Goal: Task Accomplishment & Management: Use online tool/utility

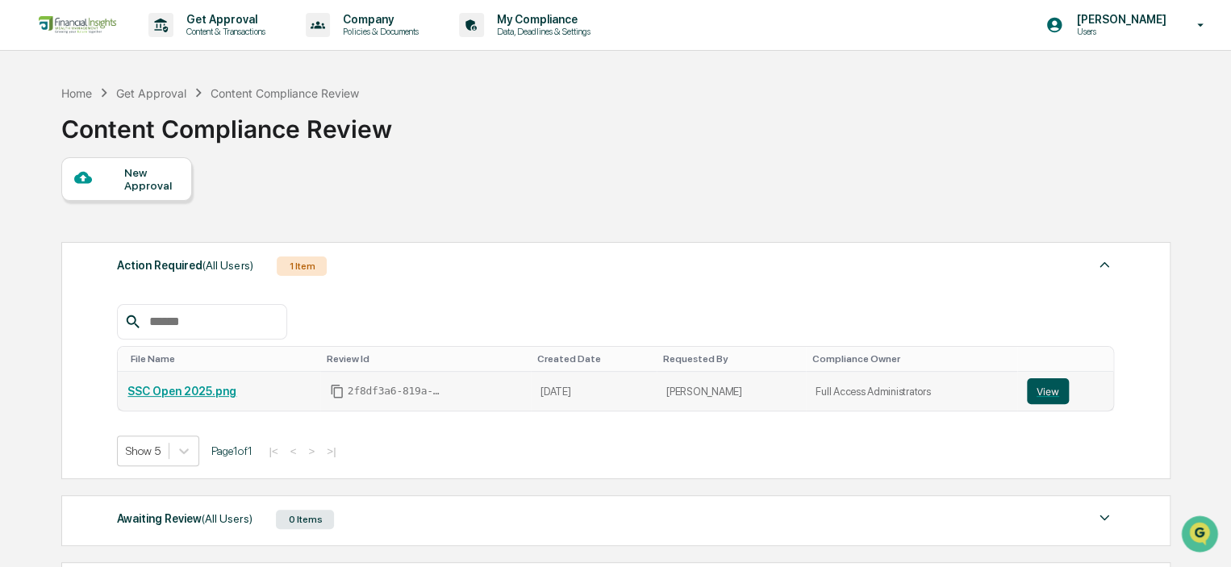
click at [1029, 396] on button "View" at bounding box center [1048, 391] width 42 height 26
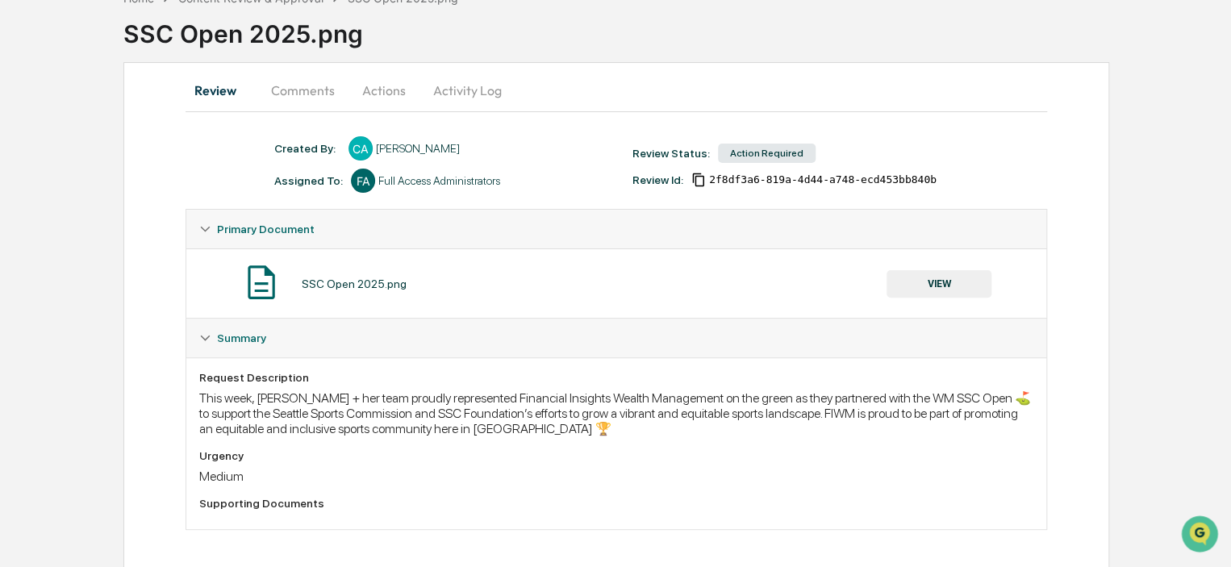
scroll to position [98, 0]
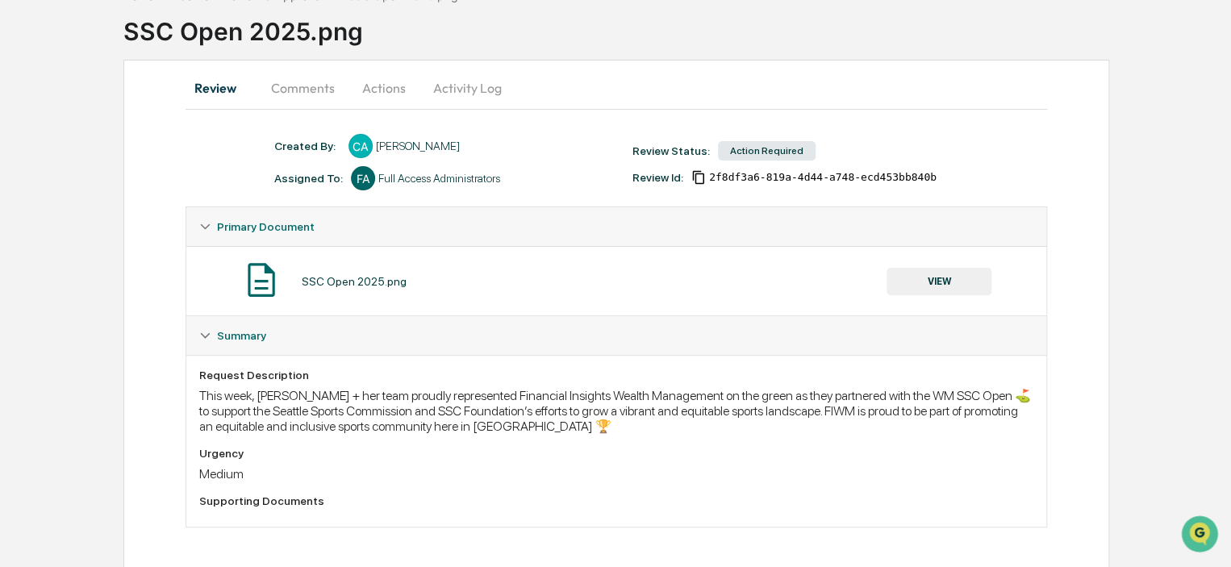
click at [966, 276] on button "VIEW" at bounding box center [938, 281] width 105 height 27
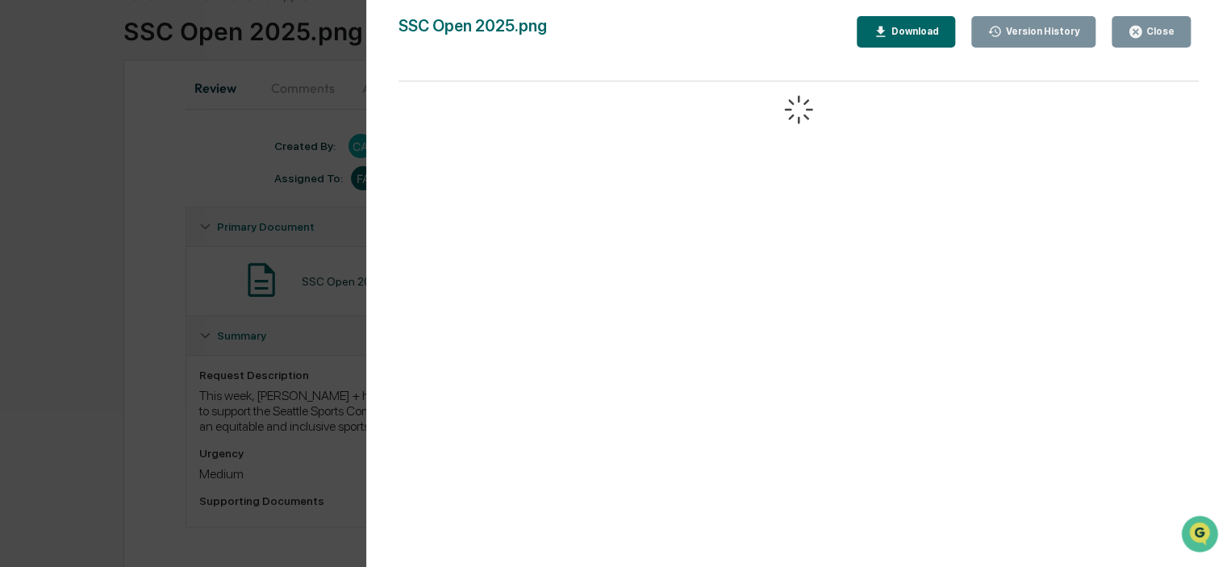
click at [919, 31] on div "Download" at bounding box center [913, 31] width 51 height 11
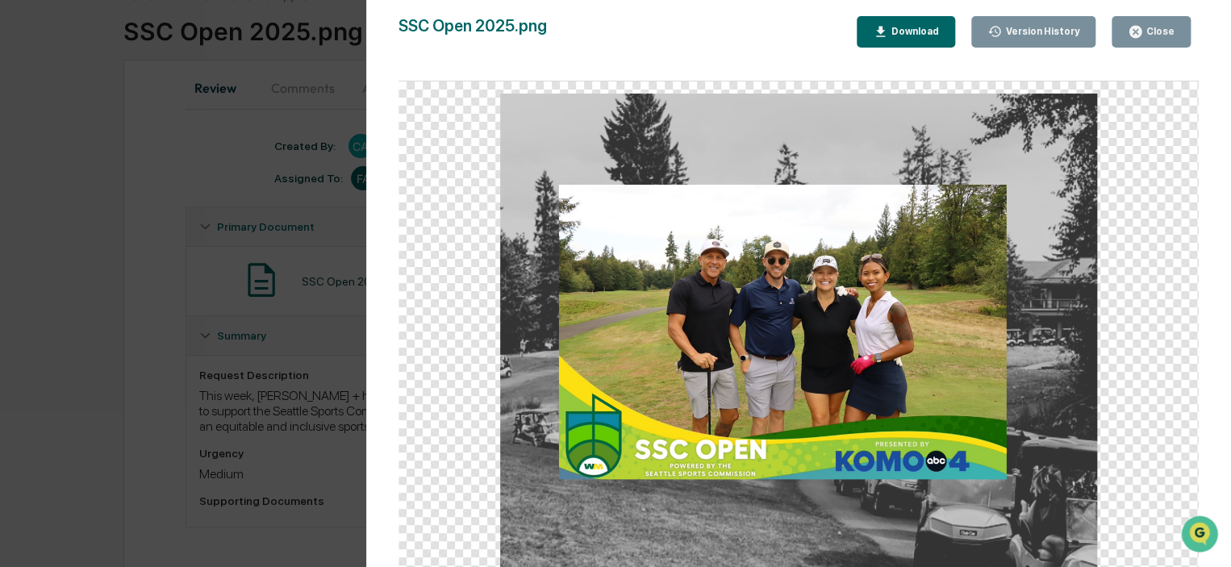
click at [1157, 34] on div "Close" at bounding box center [1158, 31] width 31 height 11
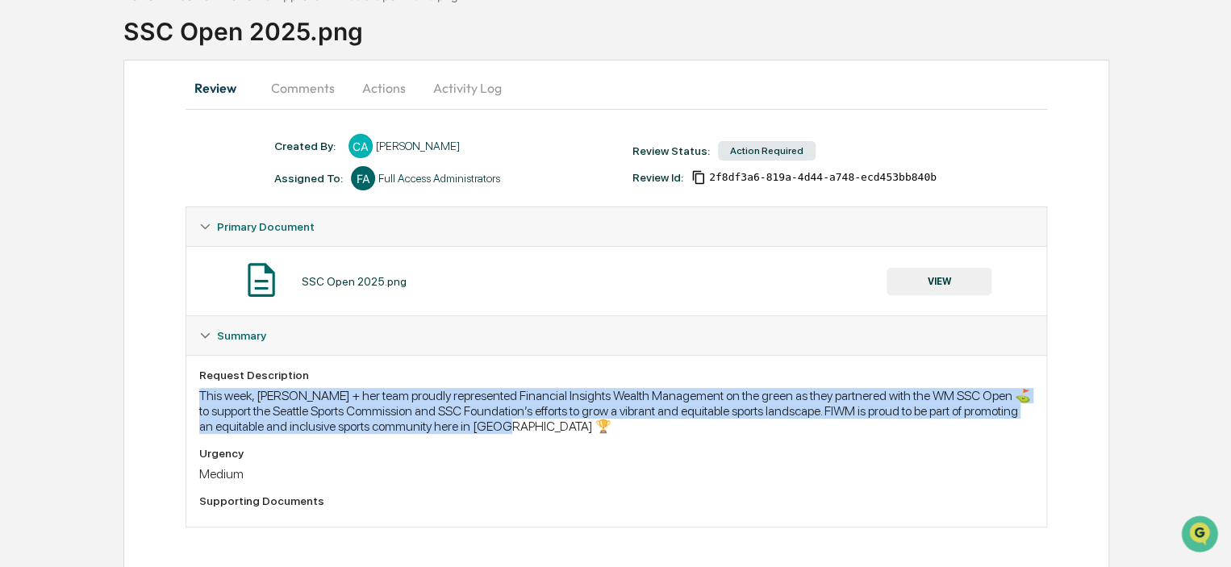
drag, startPoint x: 533, startPoint y: 428, endPoint x: 174, endPoint y: 398, distance: 360.2
click at [174, 398] on div "Review Comments Actions Activity Log Created By: ‎ ‎ CA [PERSON_NAME] Assigned …" at bounding box center [616, 314] width 986 height 509
copy div "This week, [PERSON_NAME] + her team proudly represented Financial Insights Weal…"
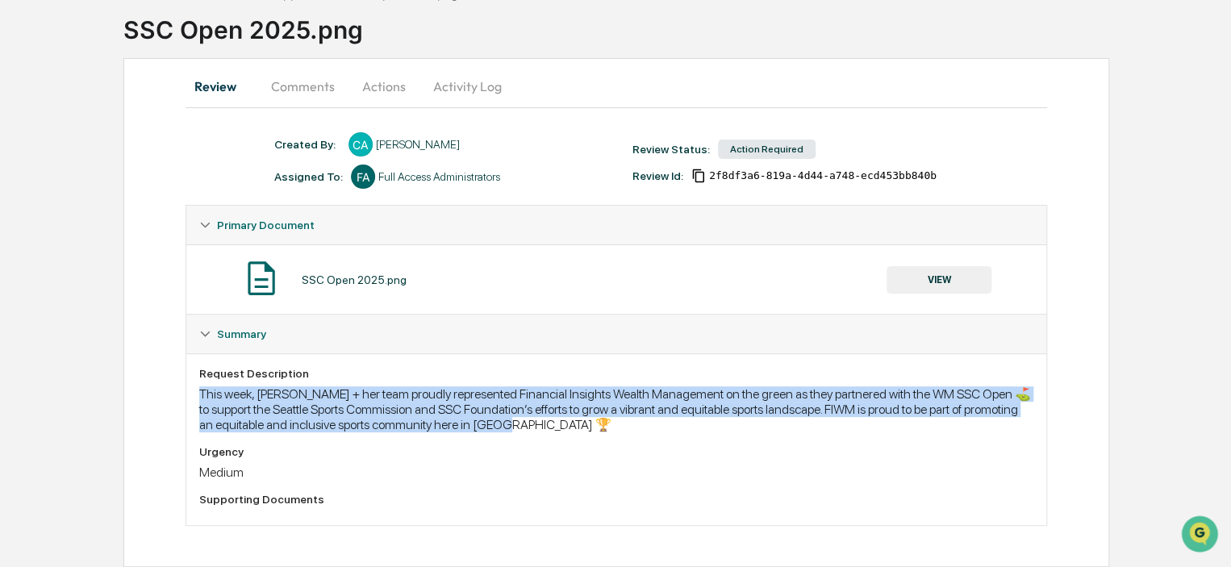
click at [402, 80] on button "Actions" at bounding box center [384, 86] width 73 height 39
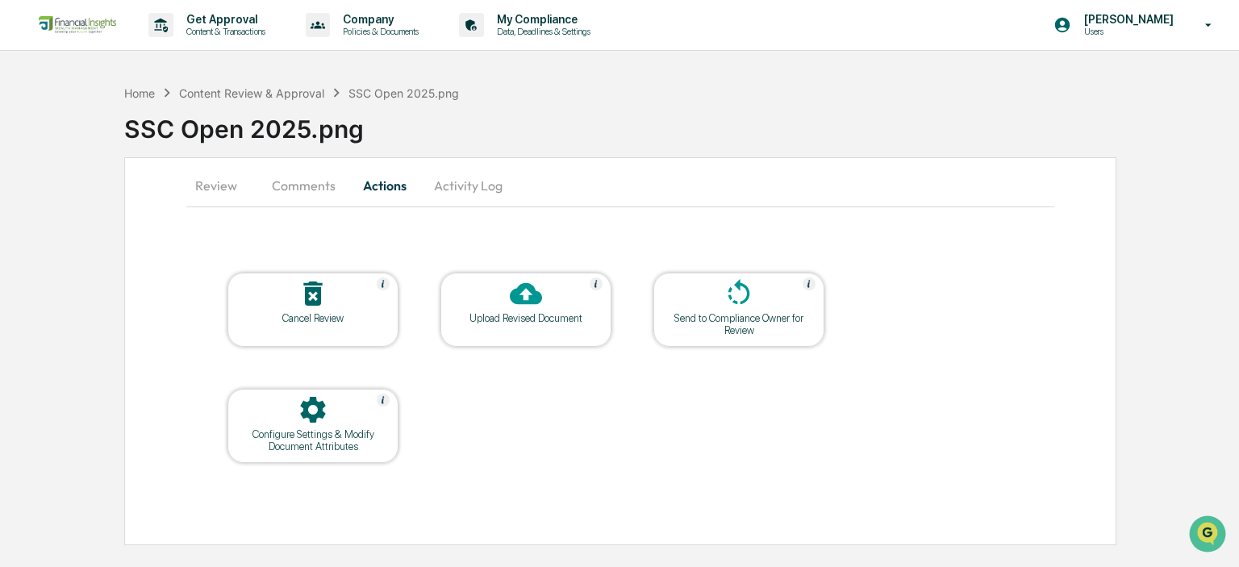
click at [541, 312] on div "Upload Revised Document" at bounding box center [525, 318] width 145 height 12
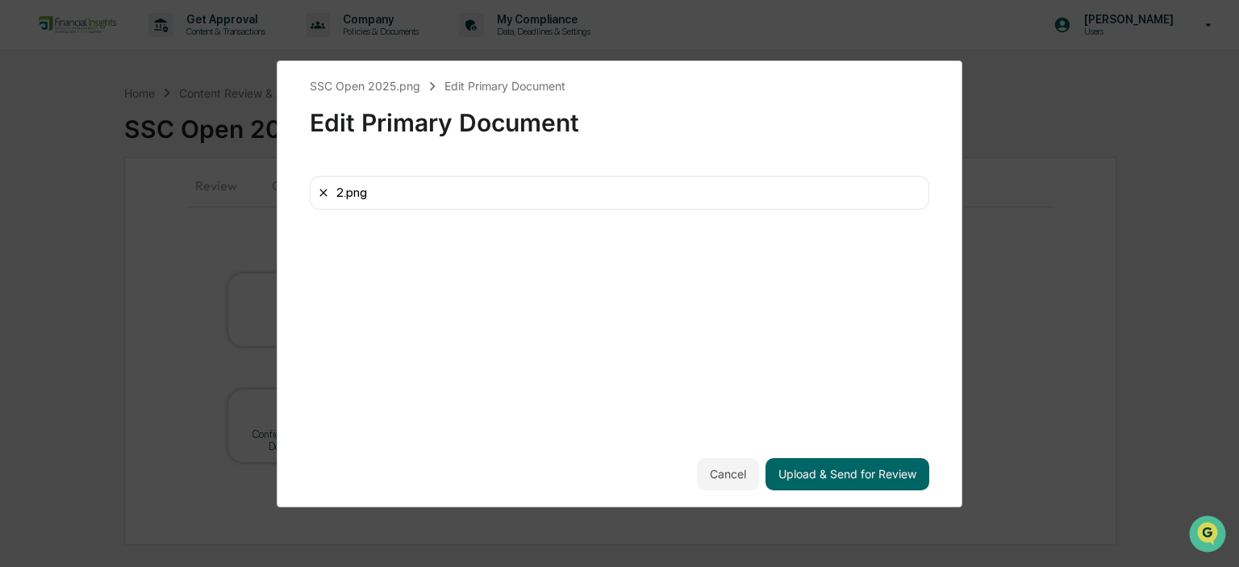
click at [327, 191] on icon at bounding box center [323, 192] width 13 height 13
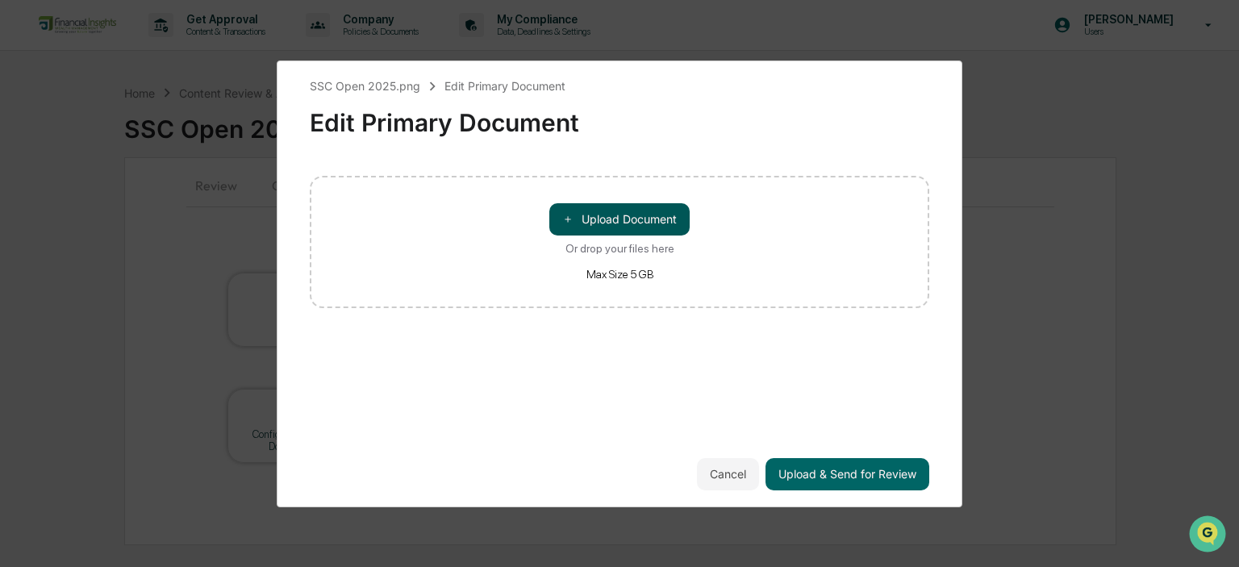
click at [636, 221] on button "＋ Upload Document" at bounding box center [619, 219] width 140 height 32
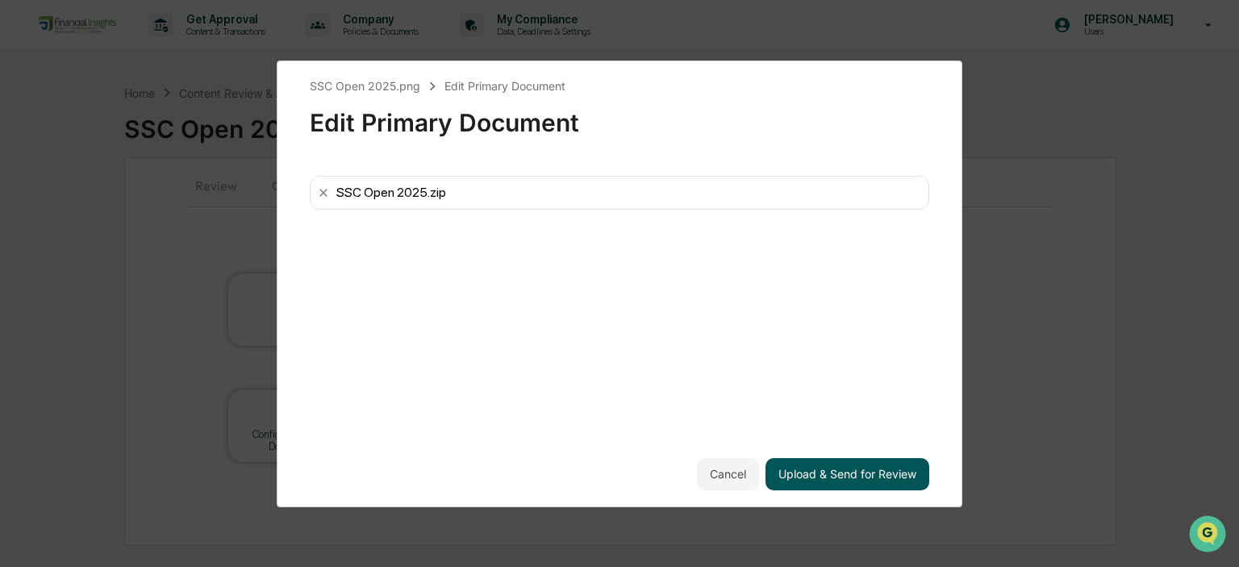
click at [839, 483] on button "Upload & Send for Review" at bounding box center [847, 474] width 164 height 32
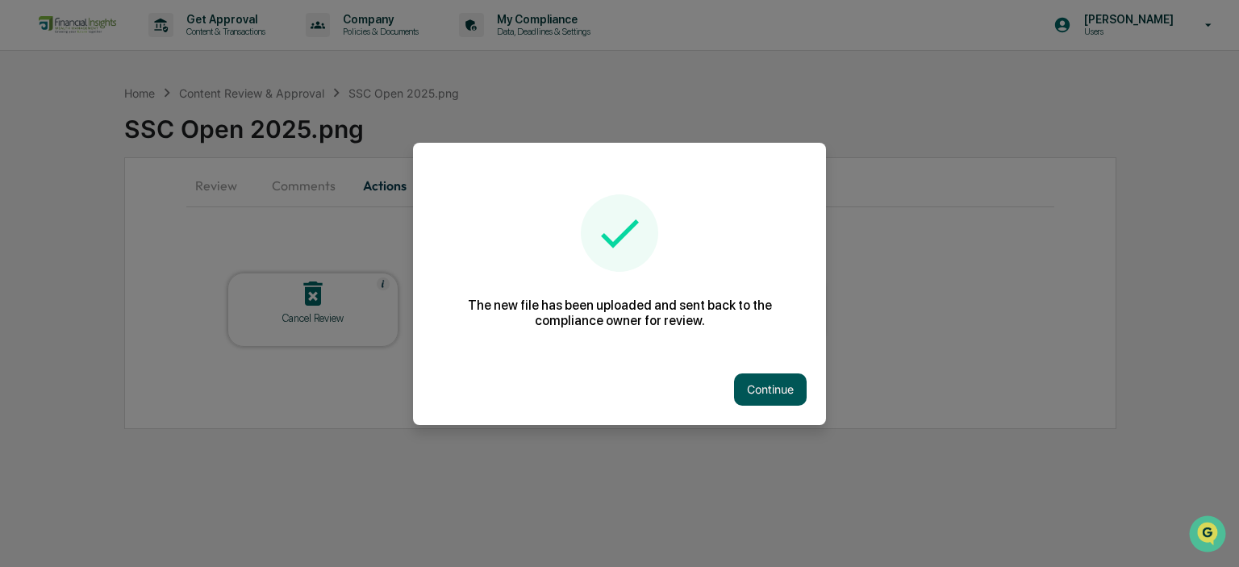
click at [762, 399] on button "Continue" at bounding box center [770, 389] width 73 height 32
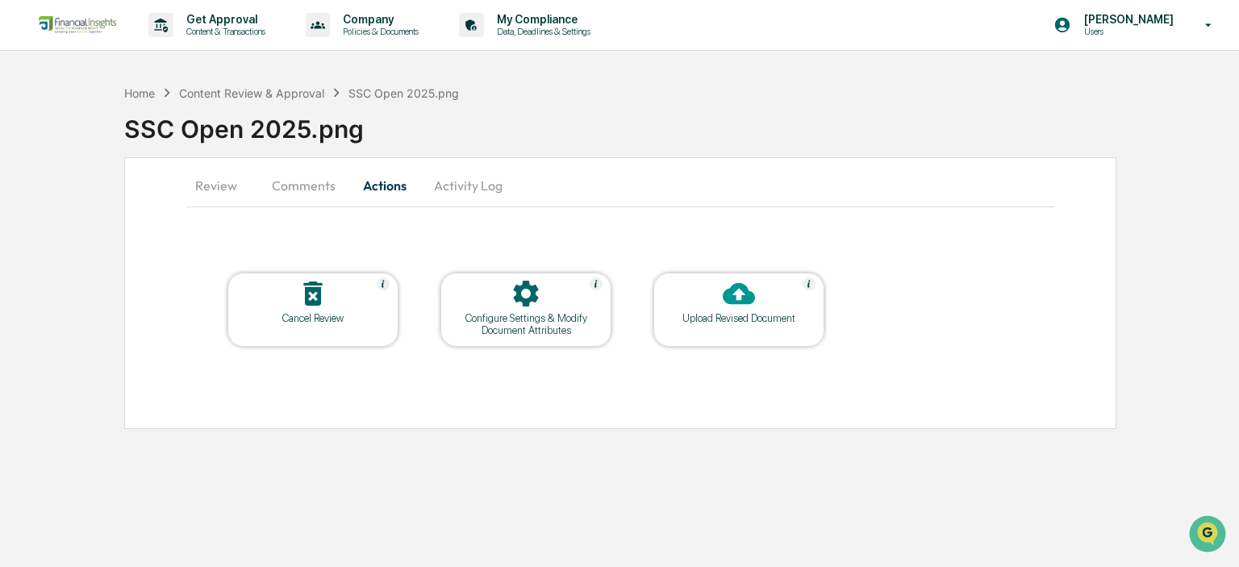
click at [212, 183] on button "Review" at bounding box center [222, 185] width 73 height 39
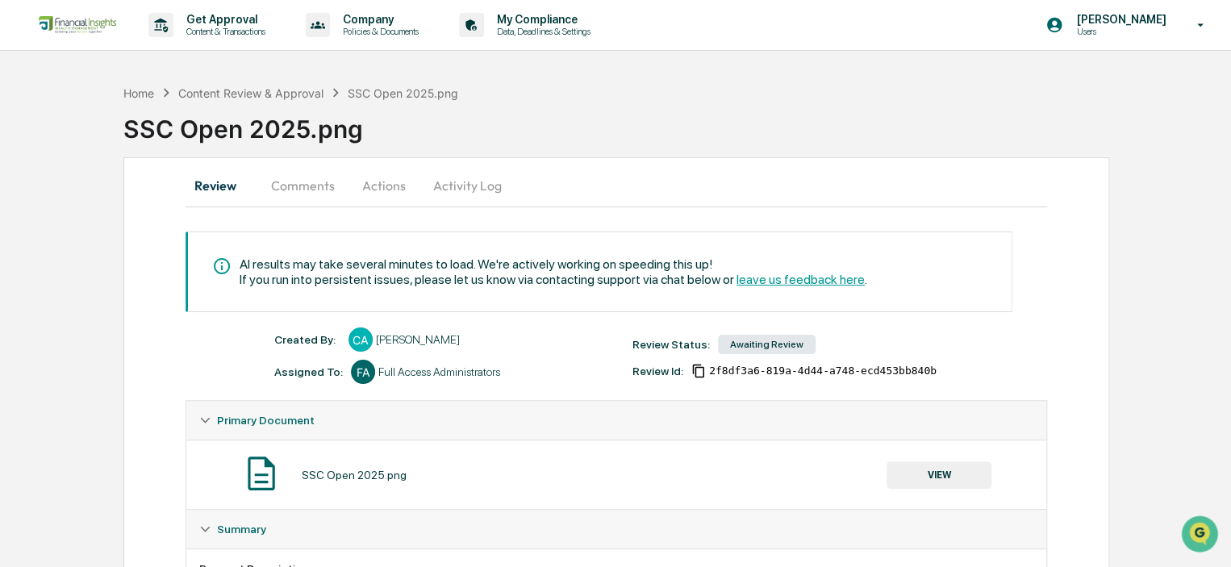
scroll to position [200, 0]
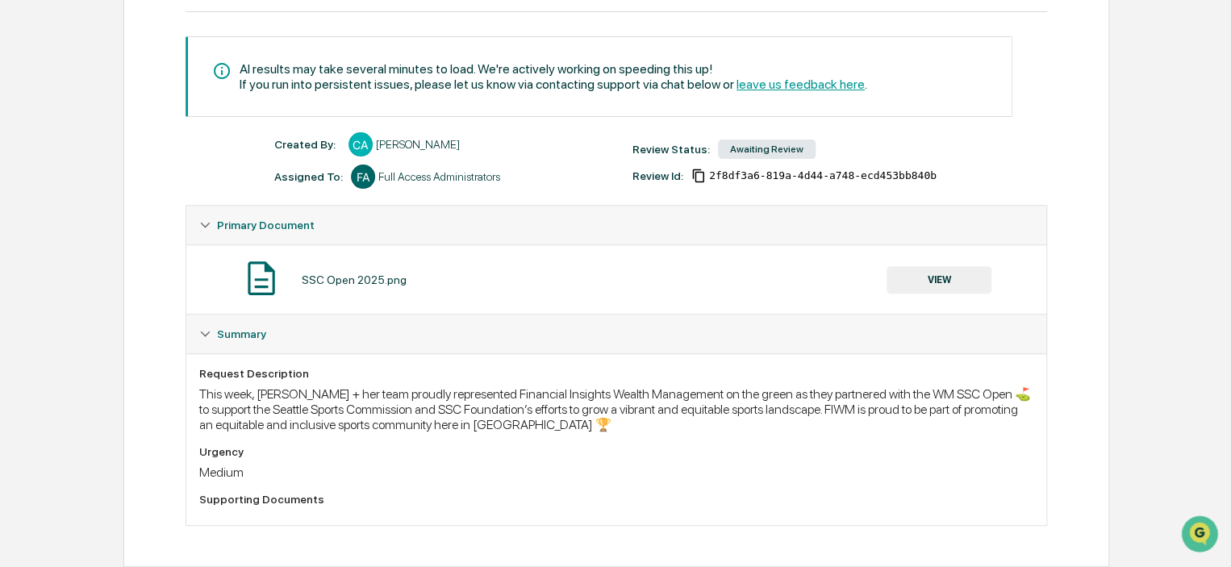
click at [953, 278] on button "VIEW" at bounding box center [938, 279] width 105 height 27
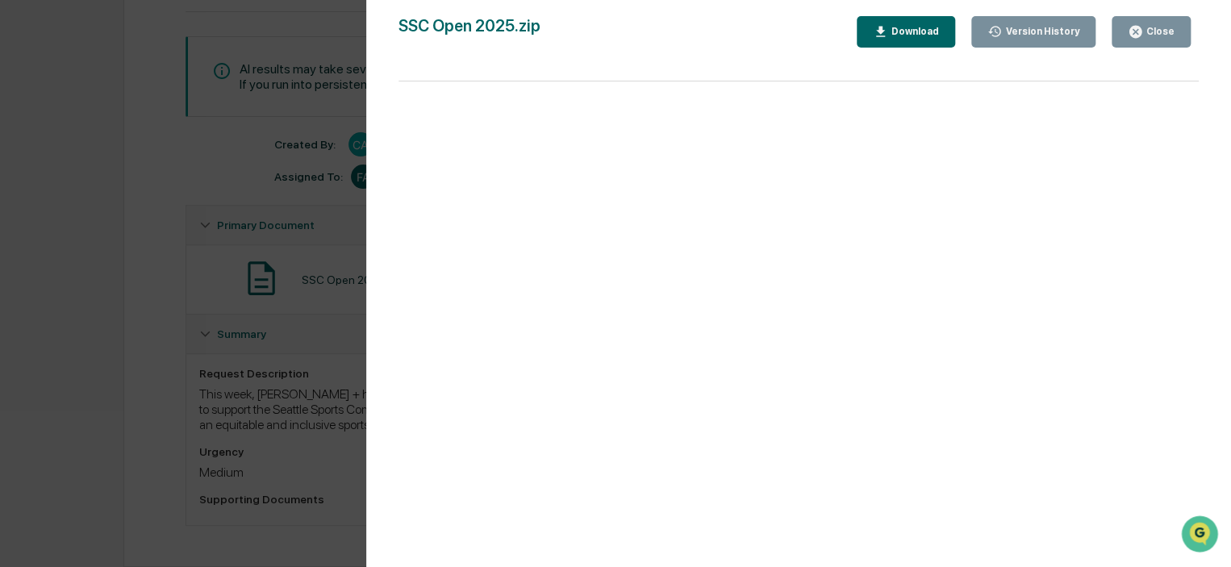
scroll to position [0, 0]
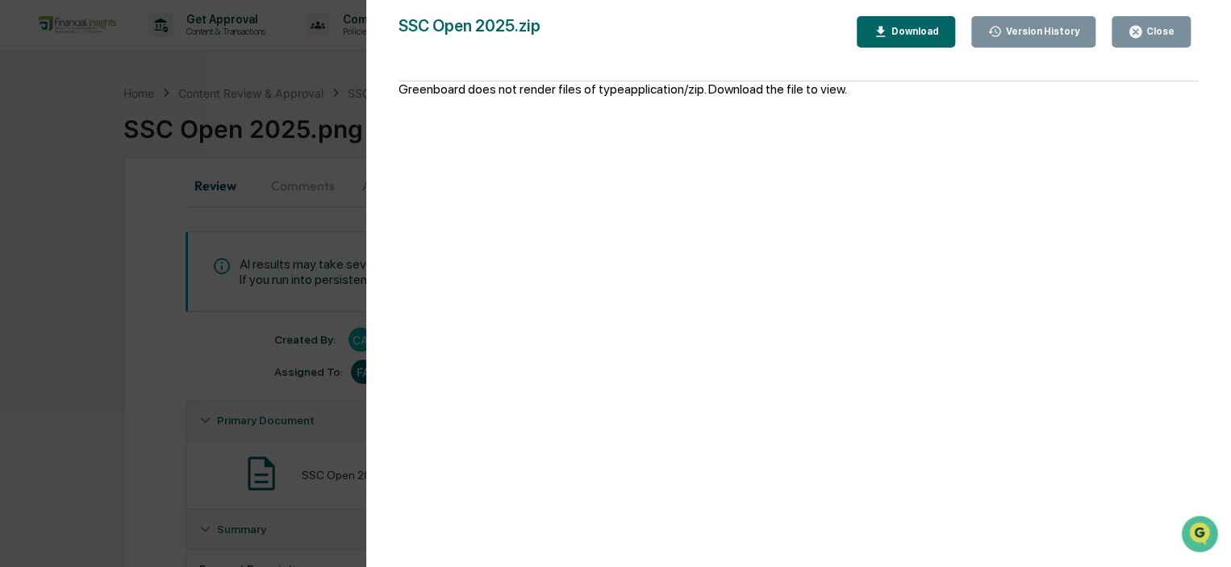
click at [1156, 37] on div "Close" at bounding box center [1158, 31] width 31 height 11
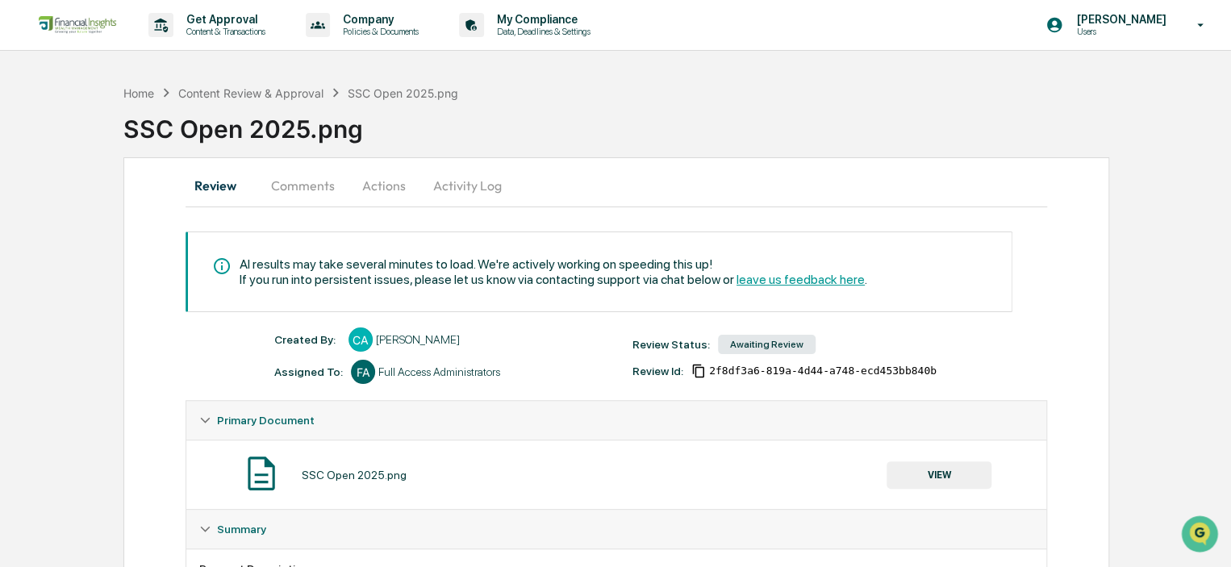
click at [921, 39] on div "Get Approval Content & Transactions Company Policies & Documents My Compliance …" at bounding box center [615, 25] width 1231 height 51
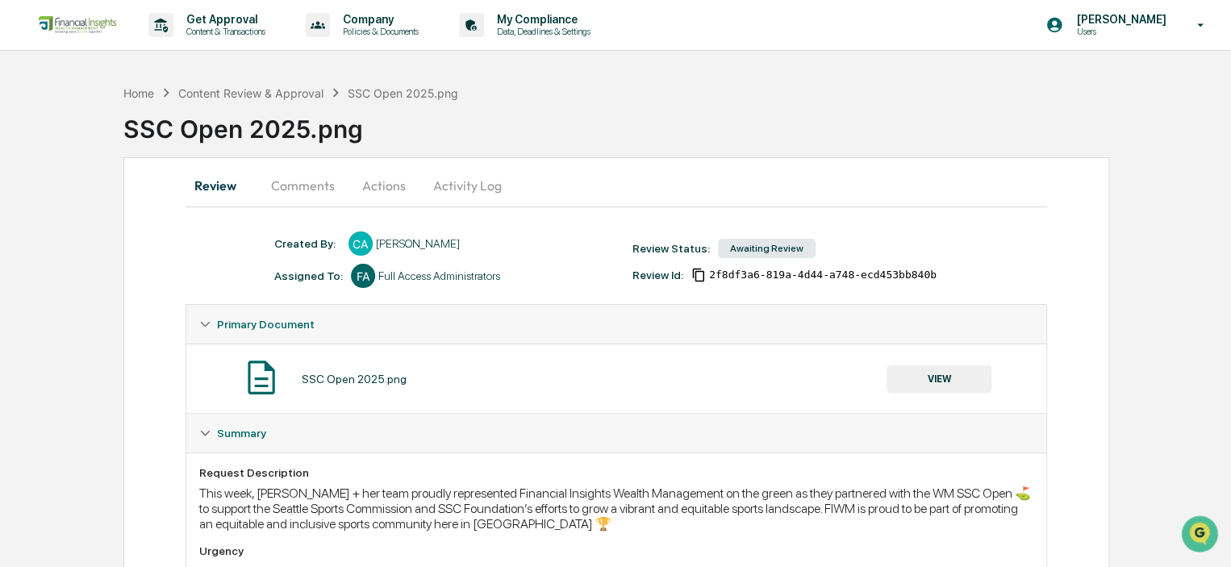
click at [865, 136] on div "SSC Open 2025.png" at bounding box center [676, 123] width 1107 height 42
click at [394, 184] on button "Actions" at bounding box center [384, 185] width 73 height 39
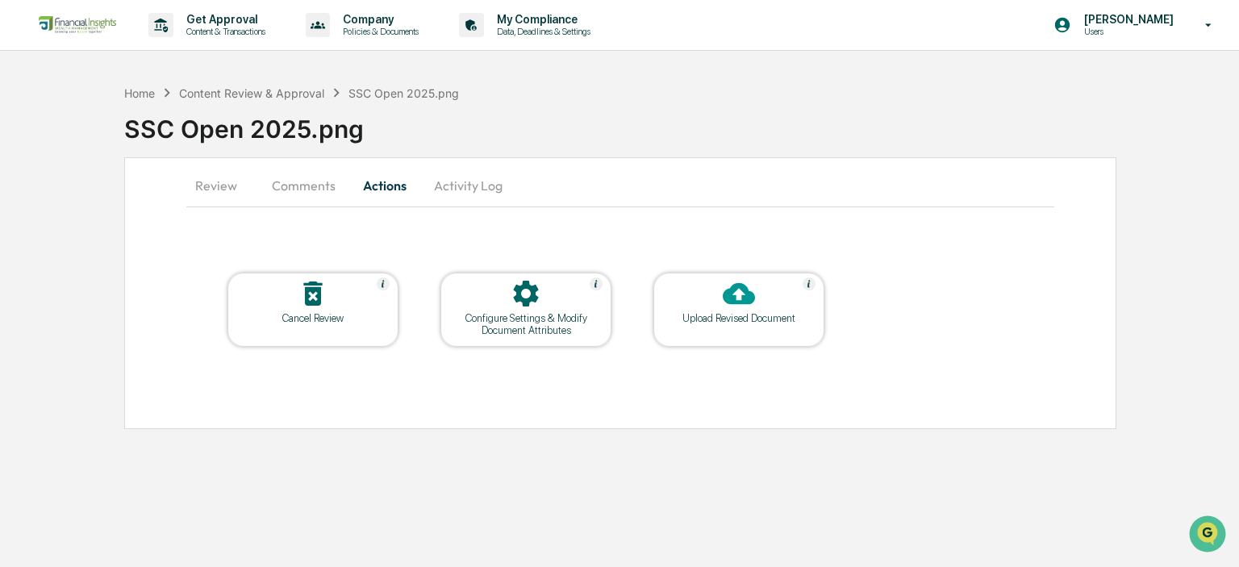
click at [723, 285] on icon at bounding box center [739, 293] width 32 height 32
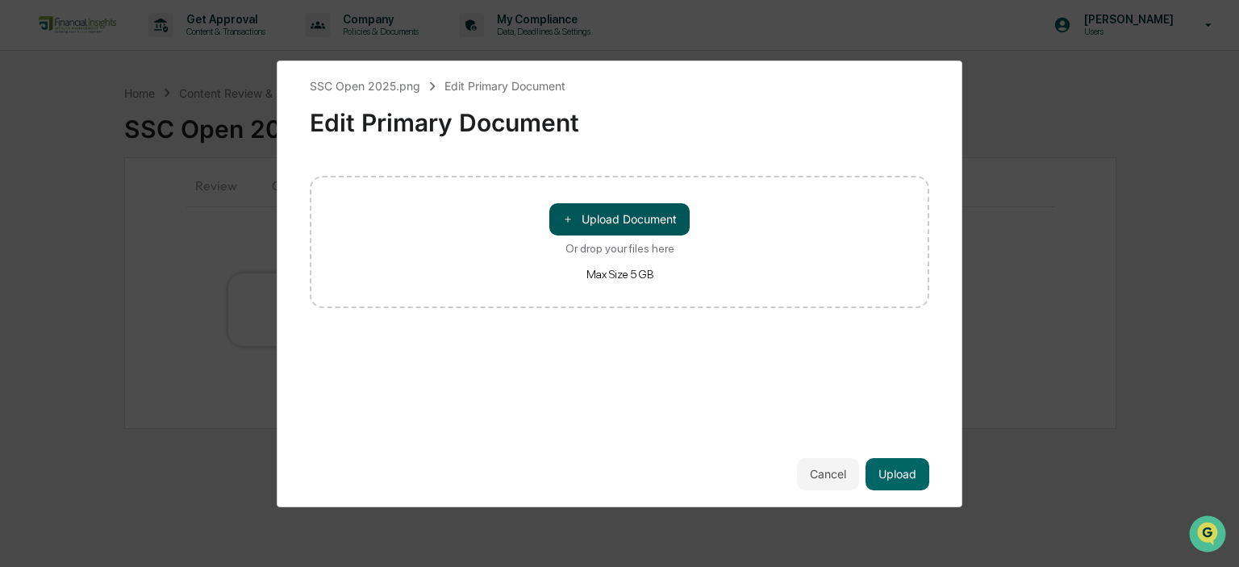
click at [655, 212] on button "＋ Upload Document" at bounding box center [619, 219] width 140 height 32
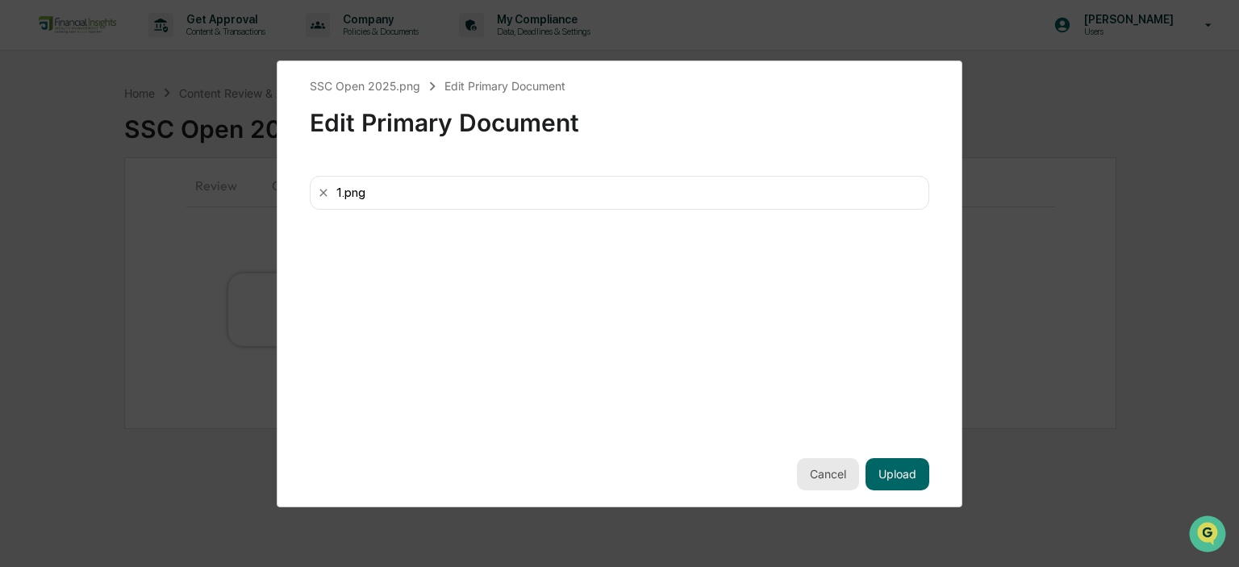
click at [845, 477] on button "Cancel" at bounding box center [828, 474] width 62 height 32
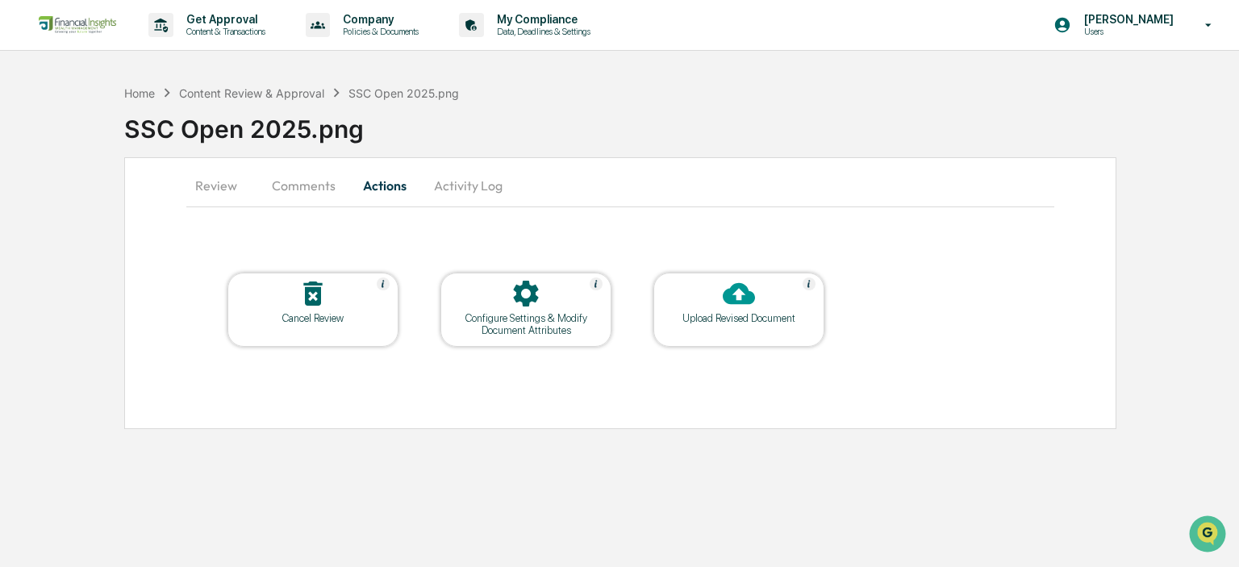
click at [310, 306] on icon at bounding box center [313, 293] width 32 height 32
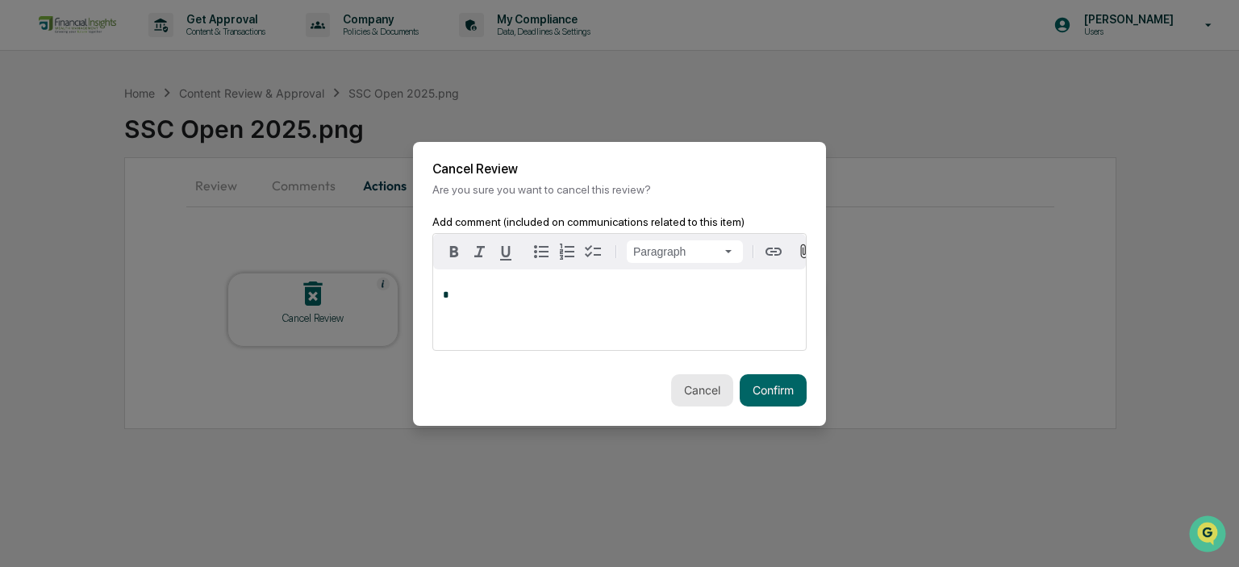
click at [704, 394] on button "Cancel" at bounding box center [702, 390] width 62 height 32
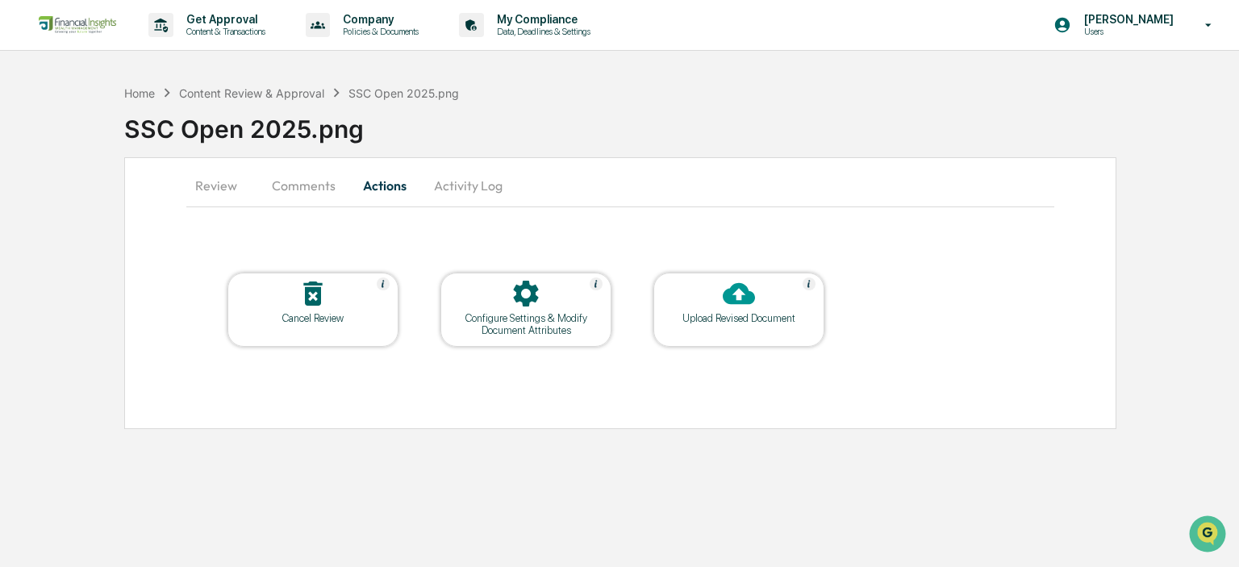
click at [466, 186] on button "Activity Log" at bounding box center [468, 185] width 94 height 39
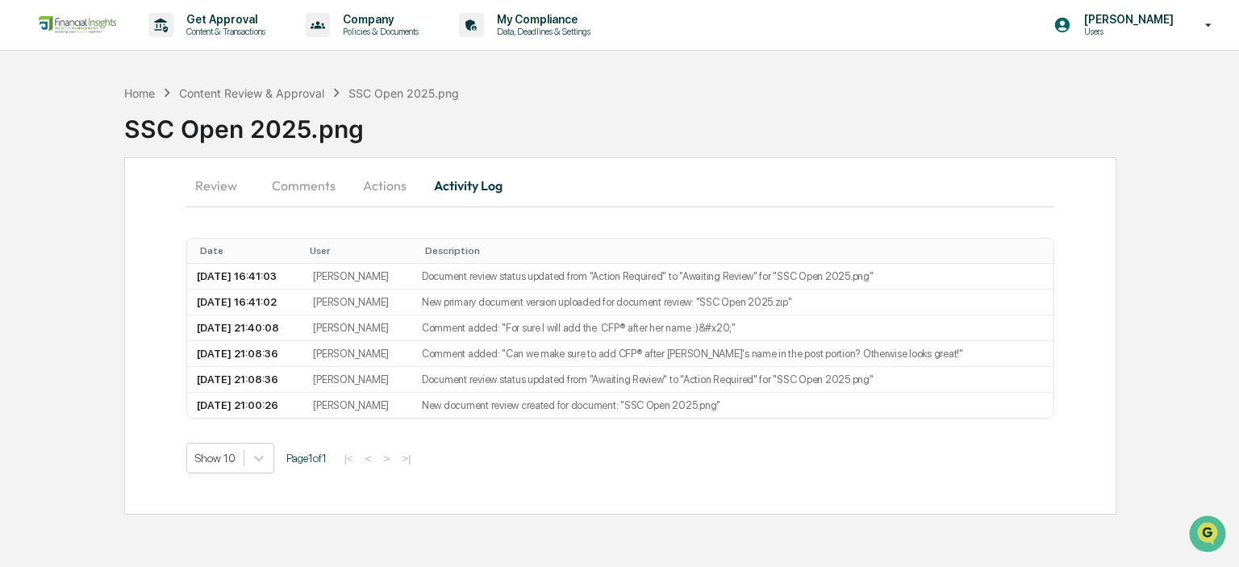
click at [230, 190] on button "Review" at bounding box center [222, 185] width 73 height 39
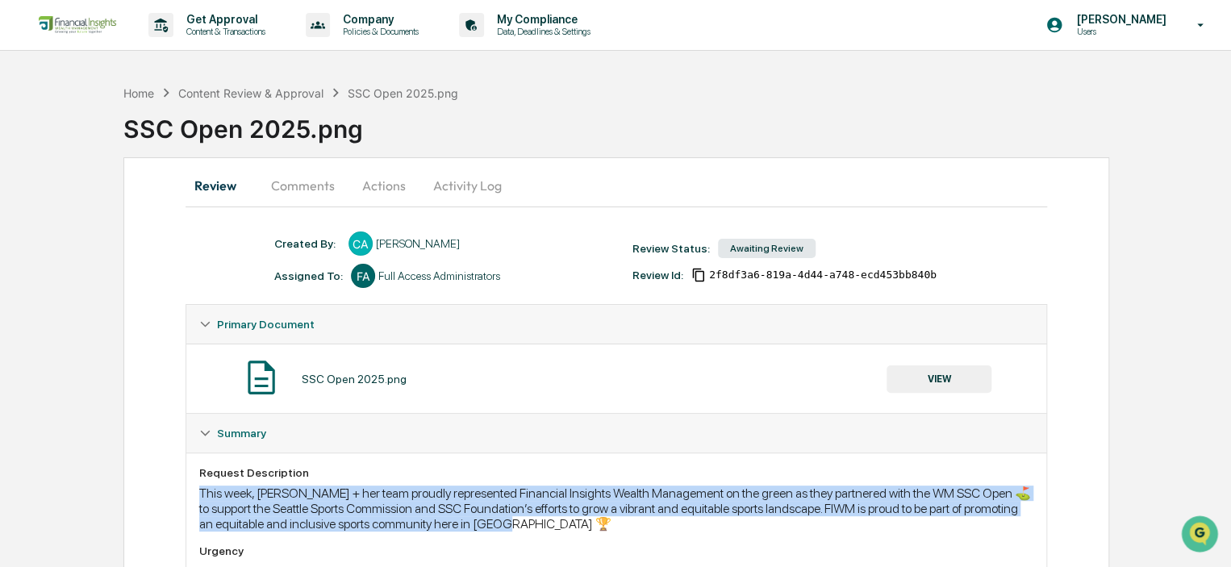
drag, startPoint x: 544, startPoint y: 527, endPoint x: 195, endPoint y: 493, distance: 350.1
click at [195, 493] on div "Request Description This week, [PERSON_NAME] + her team proudly represented Fin…" at bounding box center [616, 539] width 860 height 172
copy div "This week, [PERSON_NAME] + her team proudly represented Financial Insights Weal…"
click at [297, 183] on button "Comments" at bounding box center [303, 185] width 90 height 39
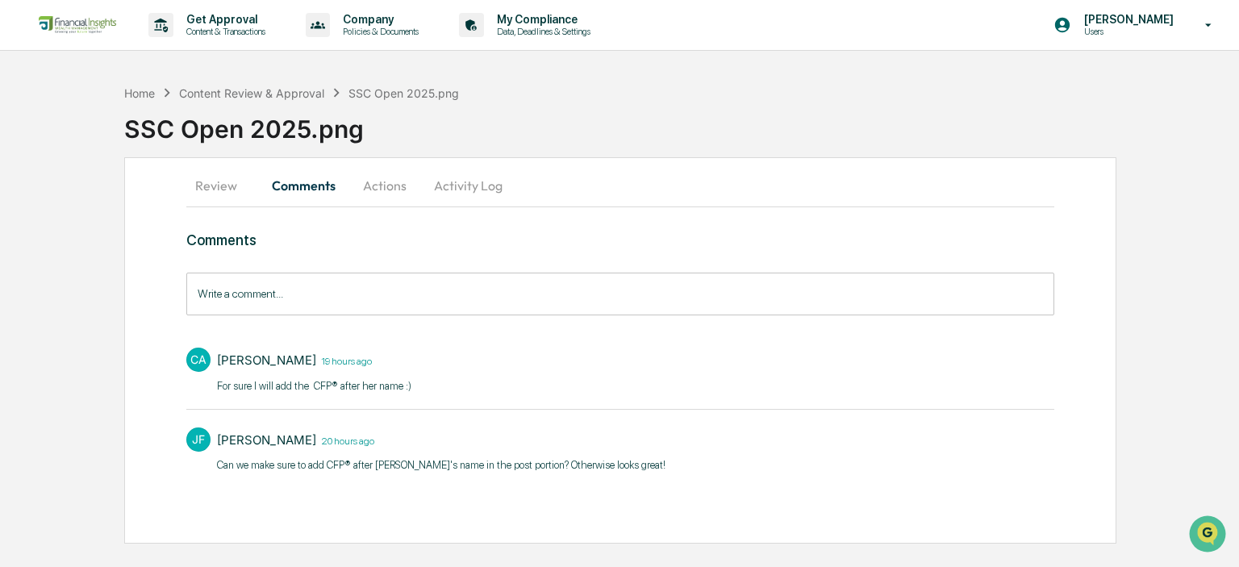
click at [357, 461] on p "Can we make sure to add CFP® after [PERSON_NAME]'s name in the post portion? Ot…" at bounding box center [441, 465] width 448 height 16
click at [347, 461] on p "Can we make sure to add CFP® after [PERSON_NAME]'s name in the post portion? Ot…" at bounding box center [441, 465] width 448 height 16
drag, startPoint x: 351, startPoint y: 461, endPoint x: 326, endPoint y: 461, distance: 25.0
click at [326, 461] on p "Can we make sure to add CFP® after [PERSON_NAME]'s name in the post portion? Ot…" at bounding box center [441, 465] width 448 height 16
copy p "CFP®"
